Goal: Task Accomplishment & Management: Use online tool/utility

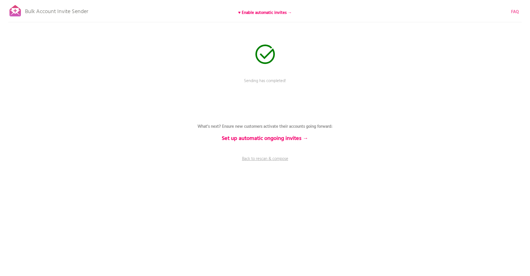
click at [514, 10] on b "FAQ" at bounding box center [515, 12] width 8 height 7
click at [283, 158] on link "Back to rescan & compose" at bounding box center [265, 163] width 167 height 14
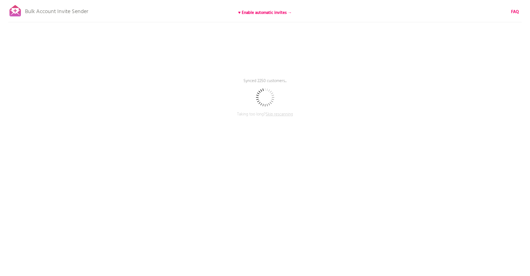
click at [283, 115] on span "Skip rescanning" at bounding box center [279, 114] width 27 height 7
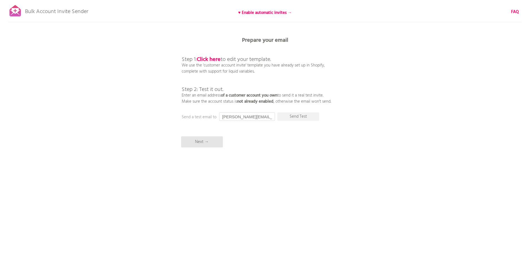
click at [273, 117] on input "[PERSON_NAME][EMAIL_ADDRESS][DOMAIN_NAME]" at bounding box center [247, 116] width 56 height 8
type input "miguel@tasklon.com"
click at [308, 117] on p "Send Test" at bounding box center [298, 116] width 42 height 8
